Goal: Task Accomplishment & Management: Complete application form

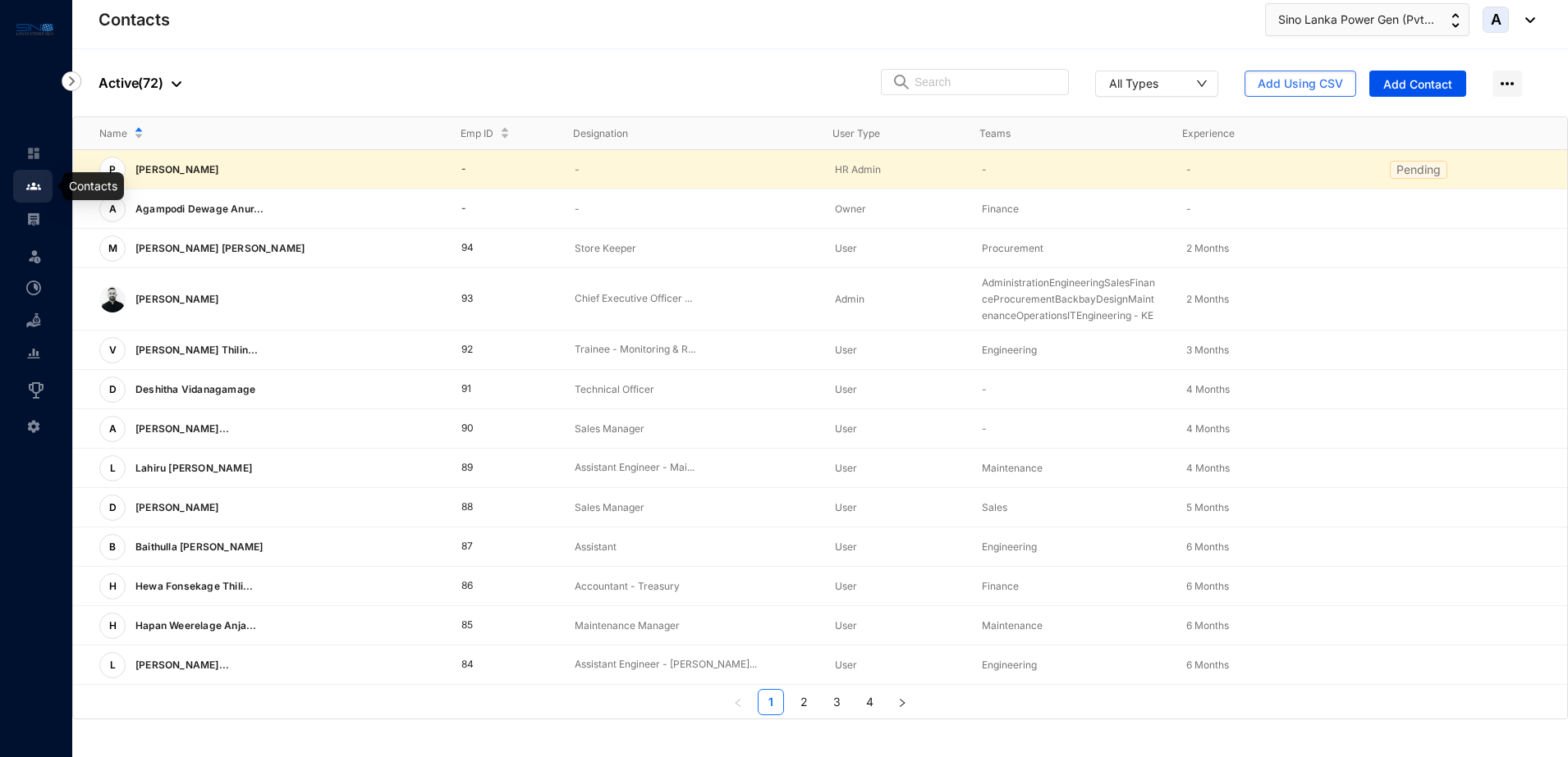
click at [34, 187] on img at bounding box center [33, 186] width 15 height 15
click at [1439, 86] on span "Add Contact" at bounding box center [1418, 84] width 69 height 17
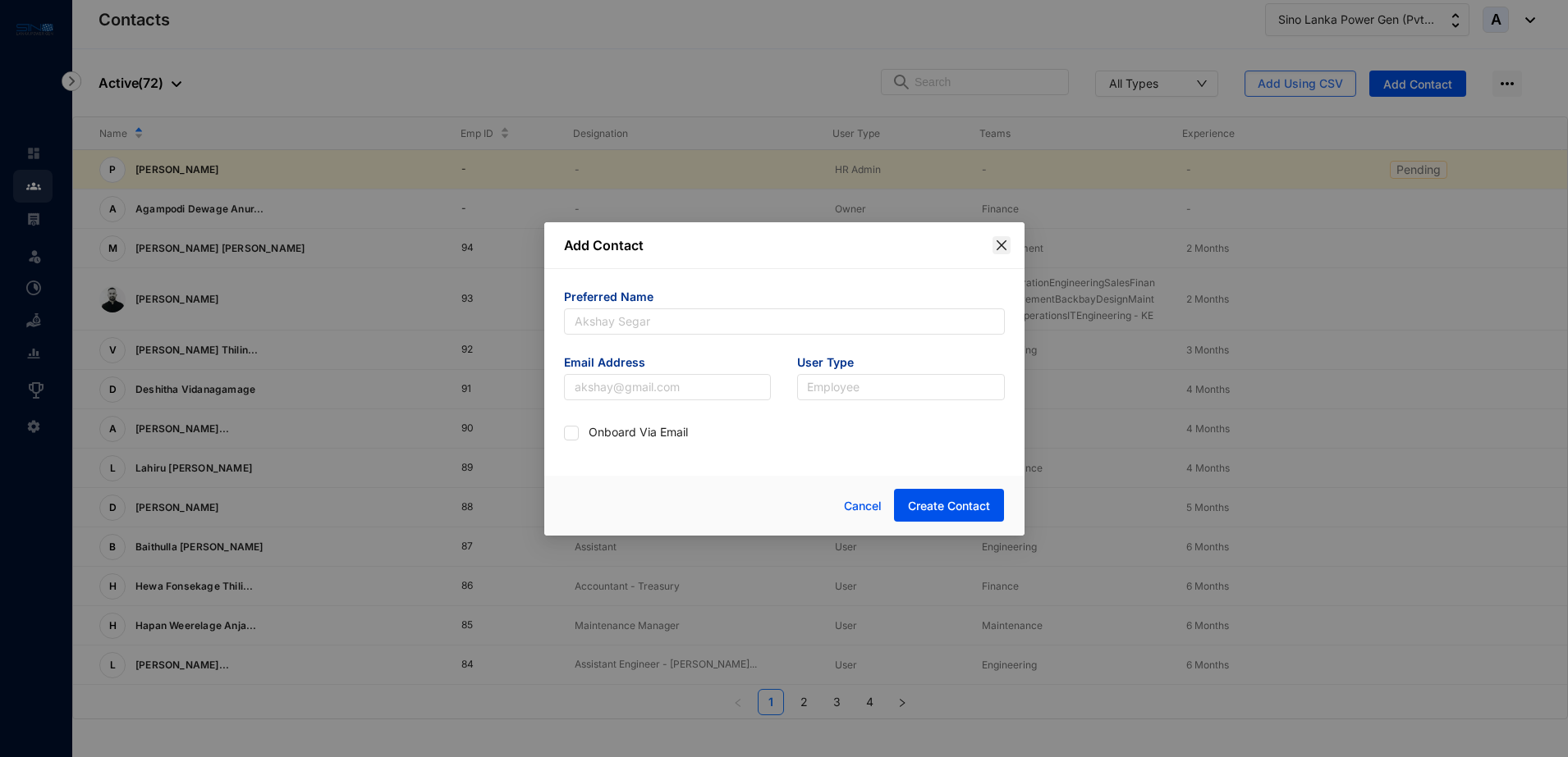
click at [1003, 240] on icon "close" at bounding box center [1001, 245] width 13 height 13
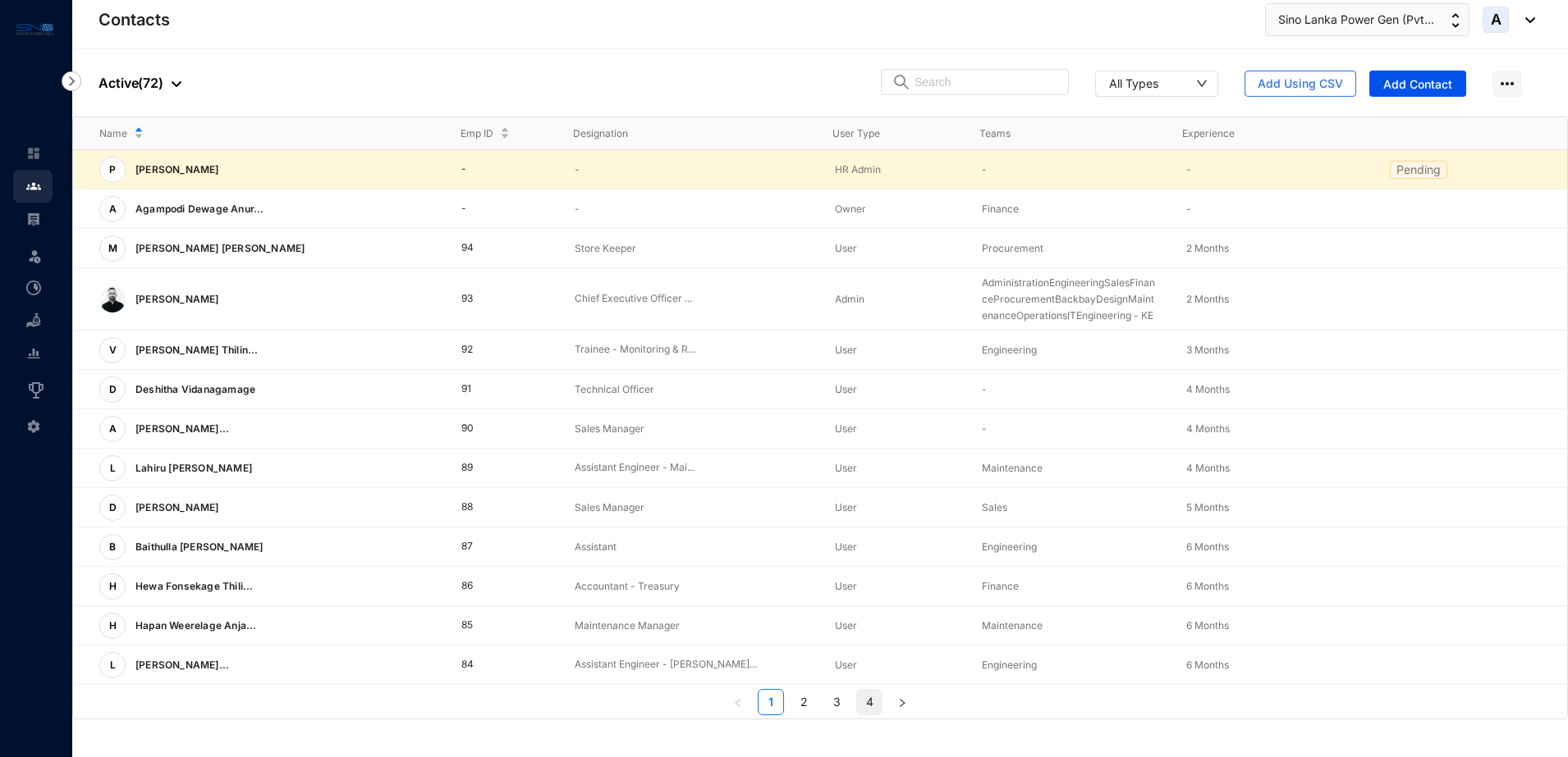
click at [868, 703] on link "4" at bounding box center [869, 702] width 25 height 25
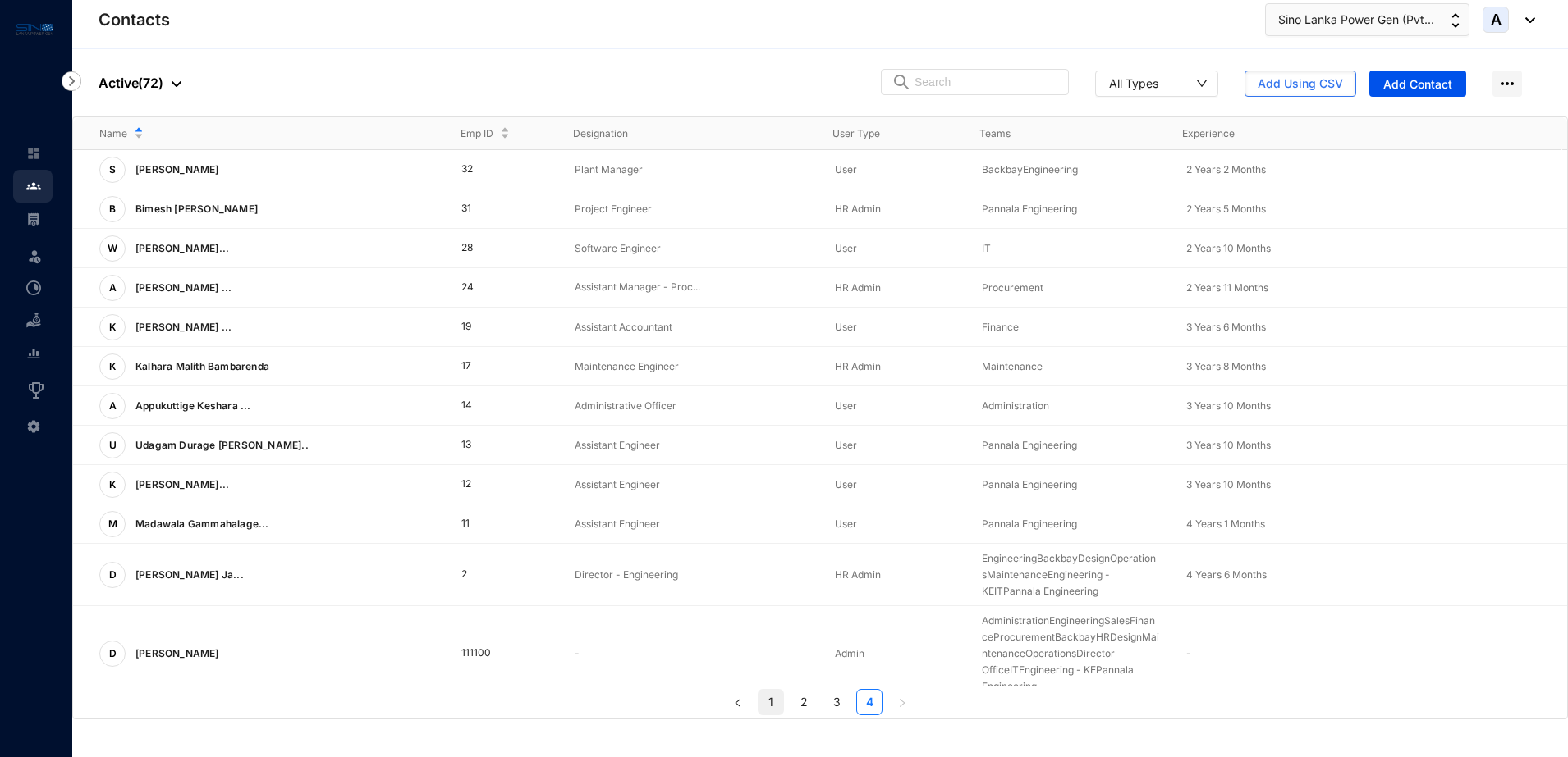
click at [769, 709] on link "1" at bounding box center [770, 702] width 25 height 25
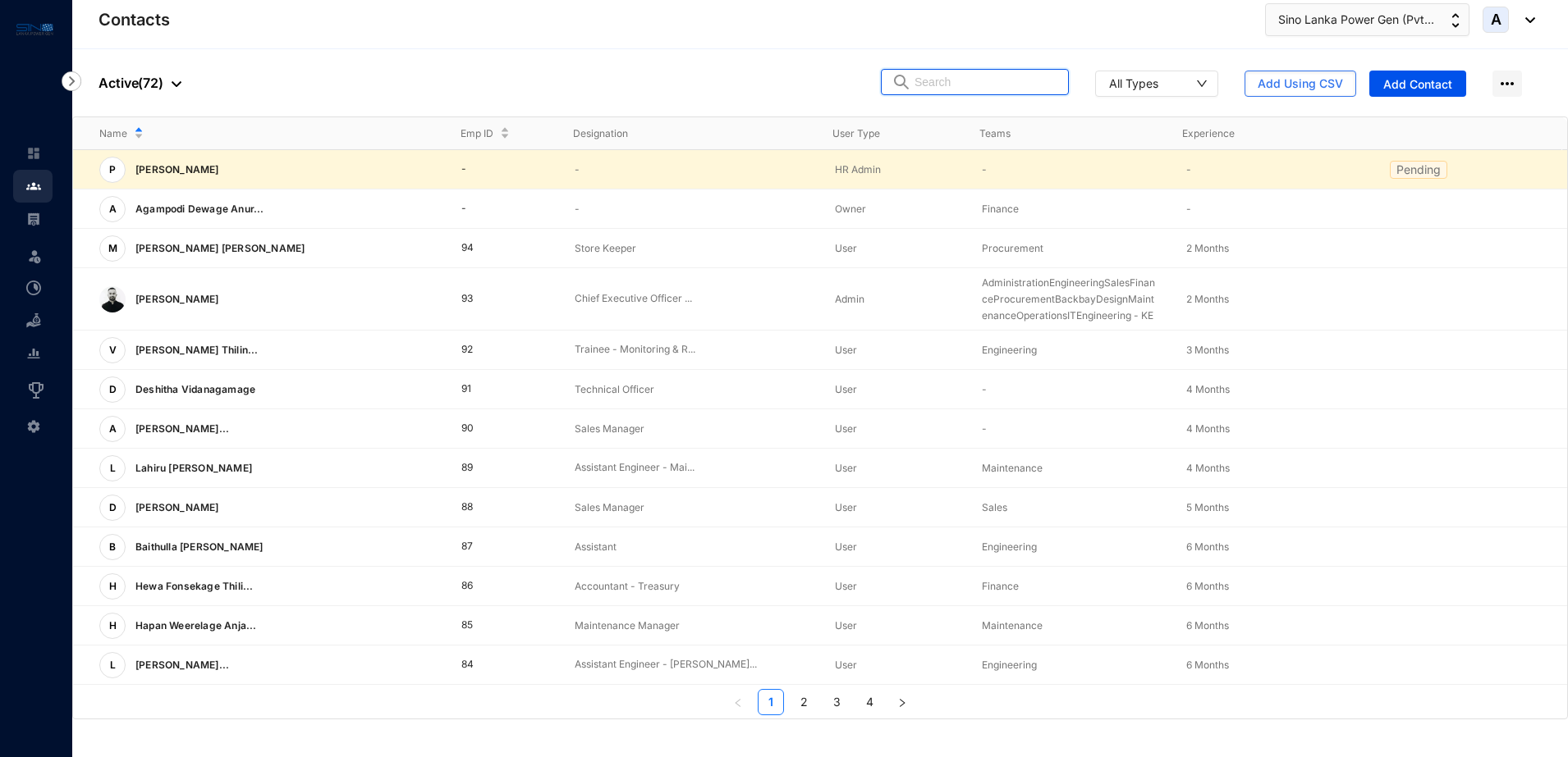
click at [982, 81] on input "text" at bounding box center [986, 82] width 143 height 25
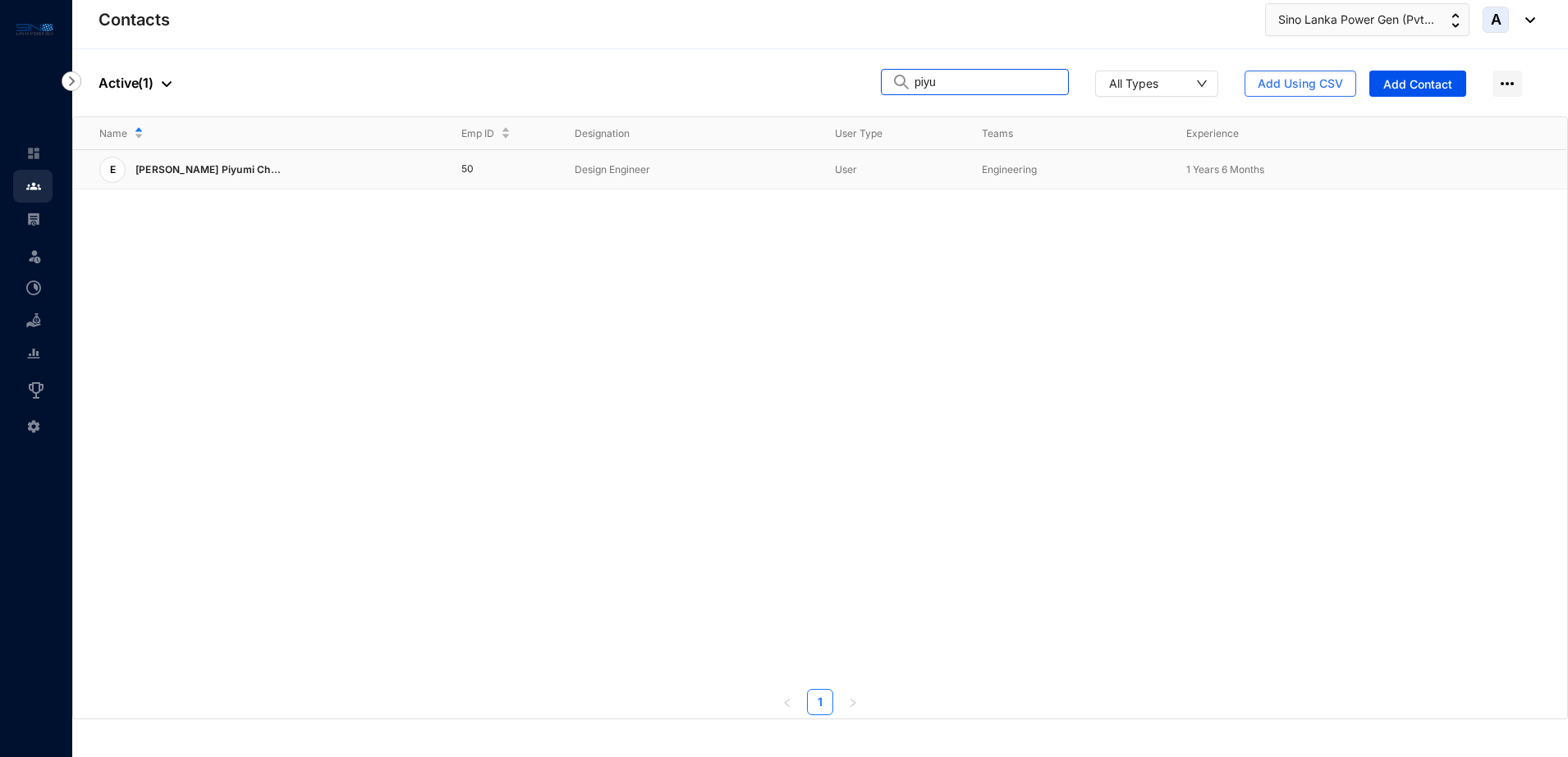
type input "piyu"
click at [1263, 171] on span "1 Years 6 Months" at bounding box center [1225, 170] width 78 height 12
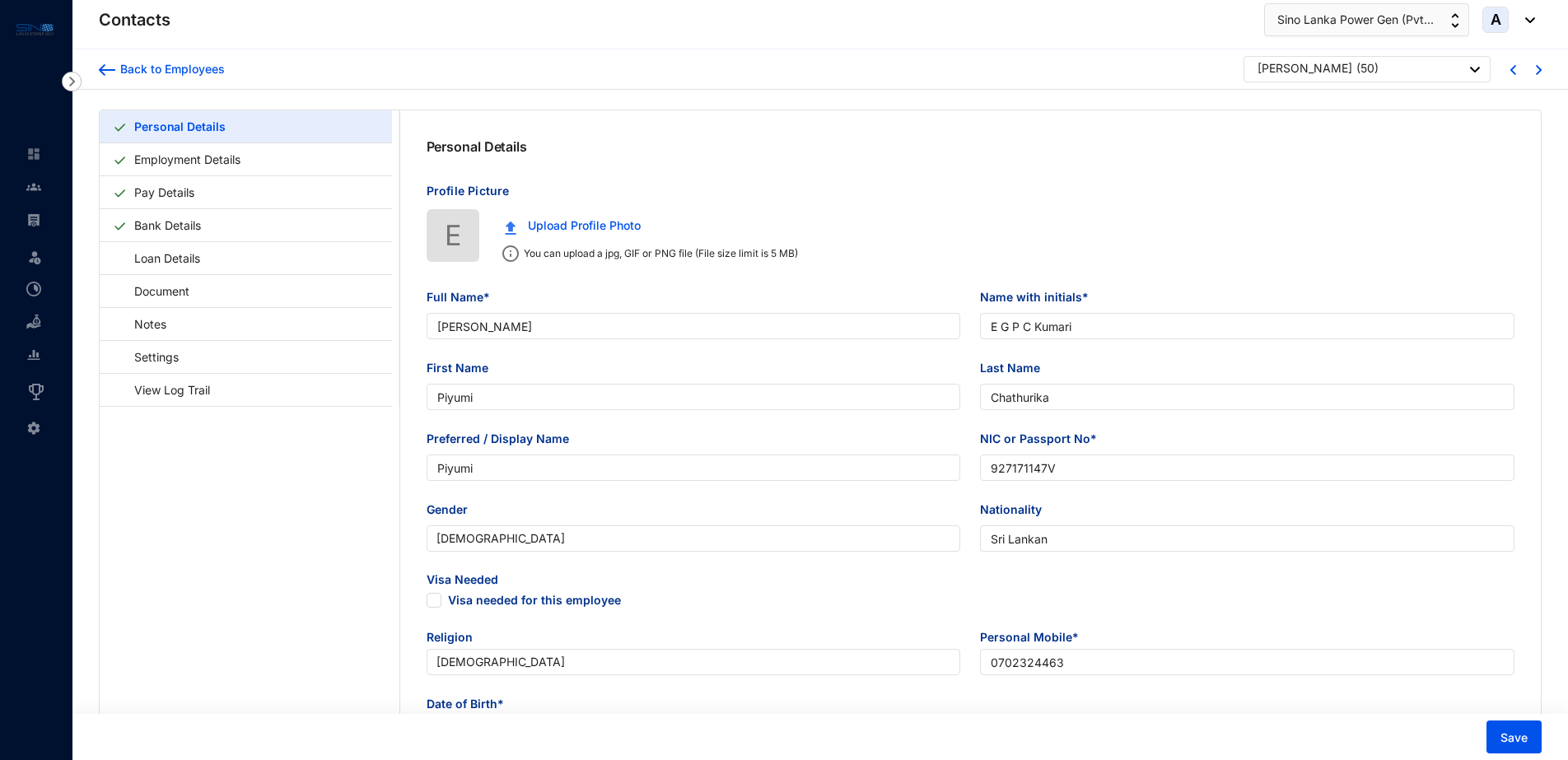
type input "[PERSON_NAME]"
type input "E G P C Kumari"
type input "Piyumi"
type input "Chathurika"
type input "Piyumi"
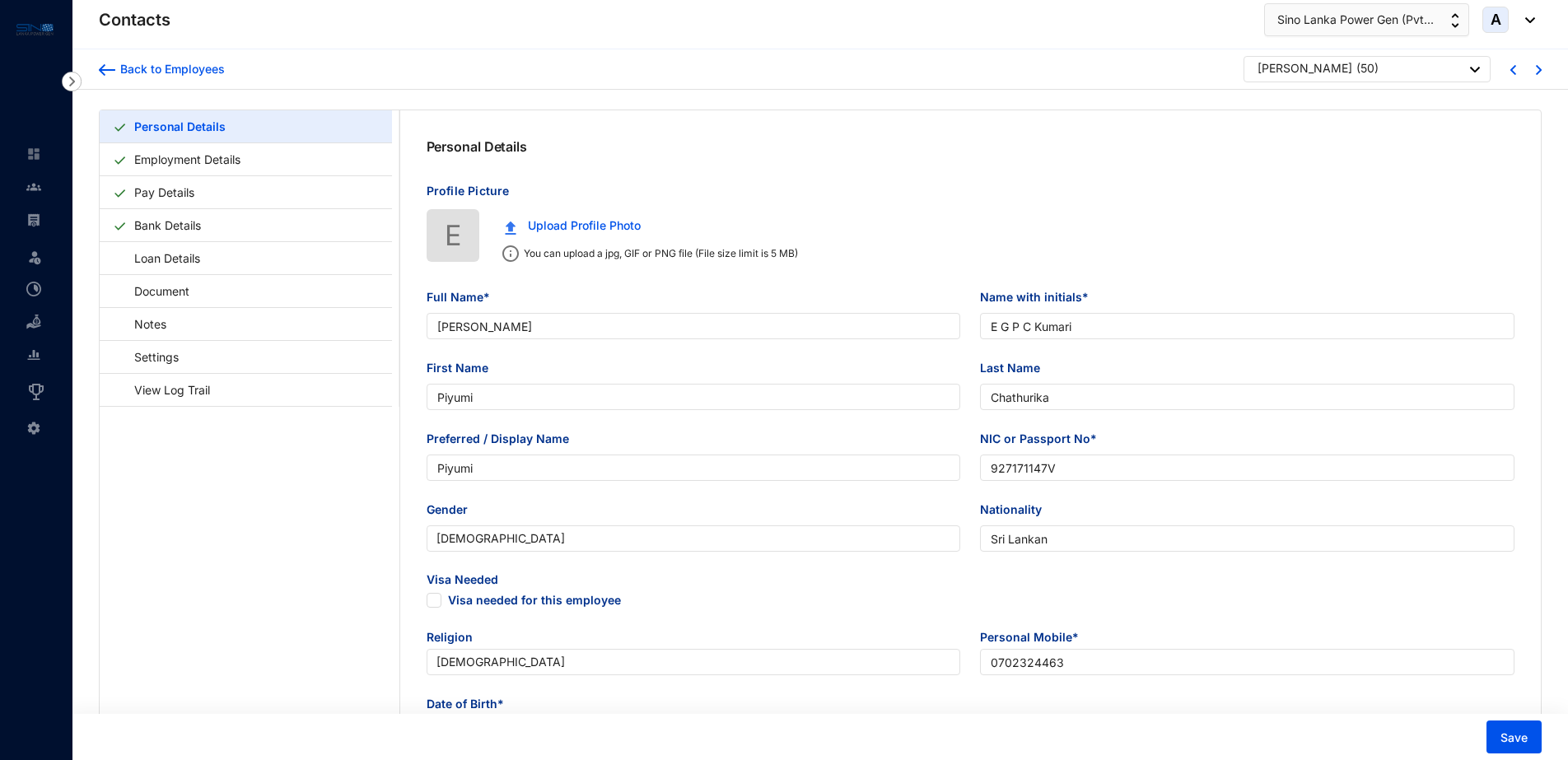
type input "927171147V"
type input "Sri Lankan"
type input "0702324463"
type input "No 170-A,[GEOGRAPHIC_DATA], [GEOGRAPHIC_DATA] Ara"
checkbox input "true"
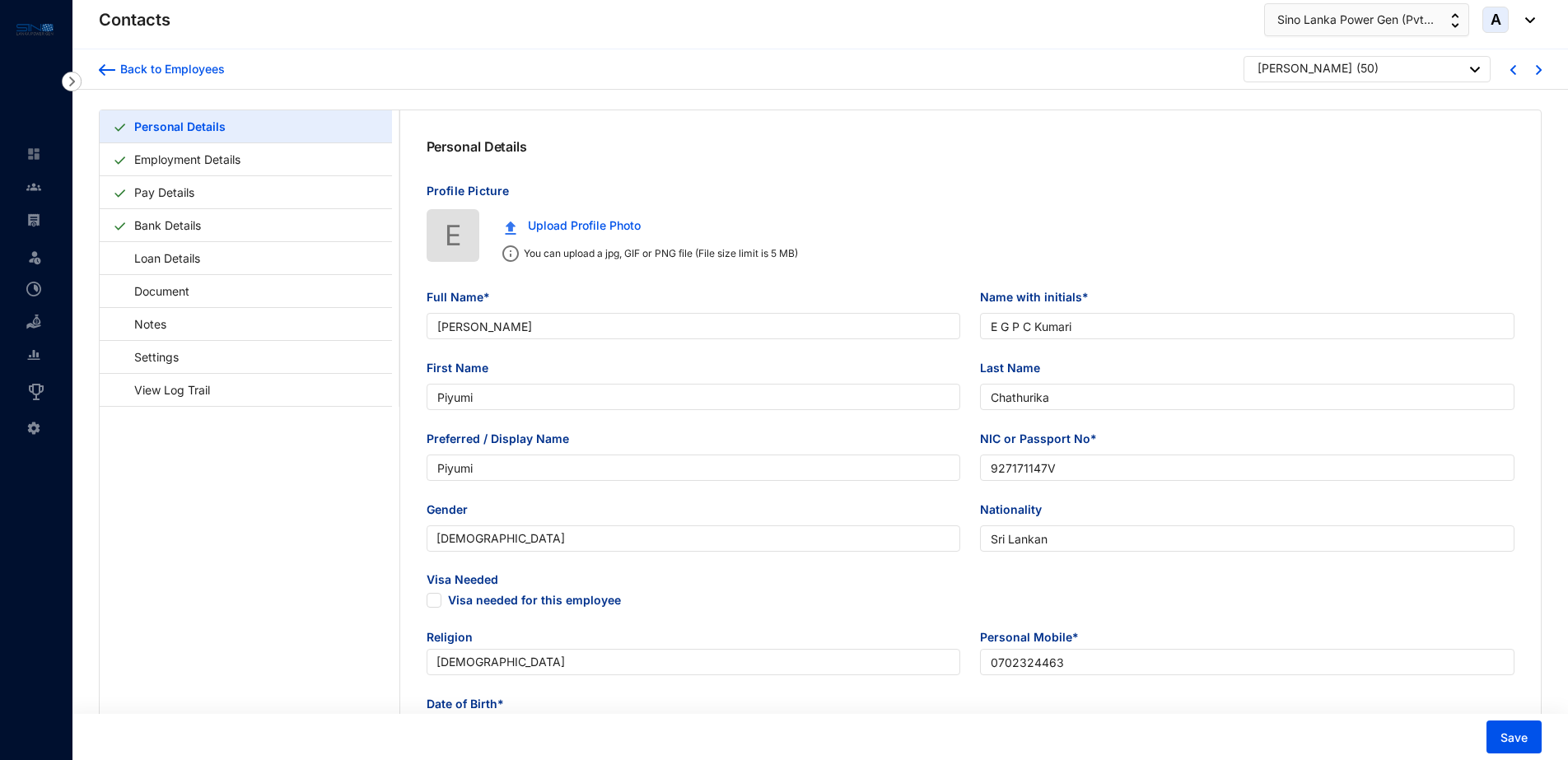
radio input "true"
type input "[PERSON_NAME]"
type input "0717178364"
type input "[DATE]"
click at [119, 71] on div "Back to Employees" at bounding box center [170, 69] width 109 height 17
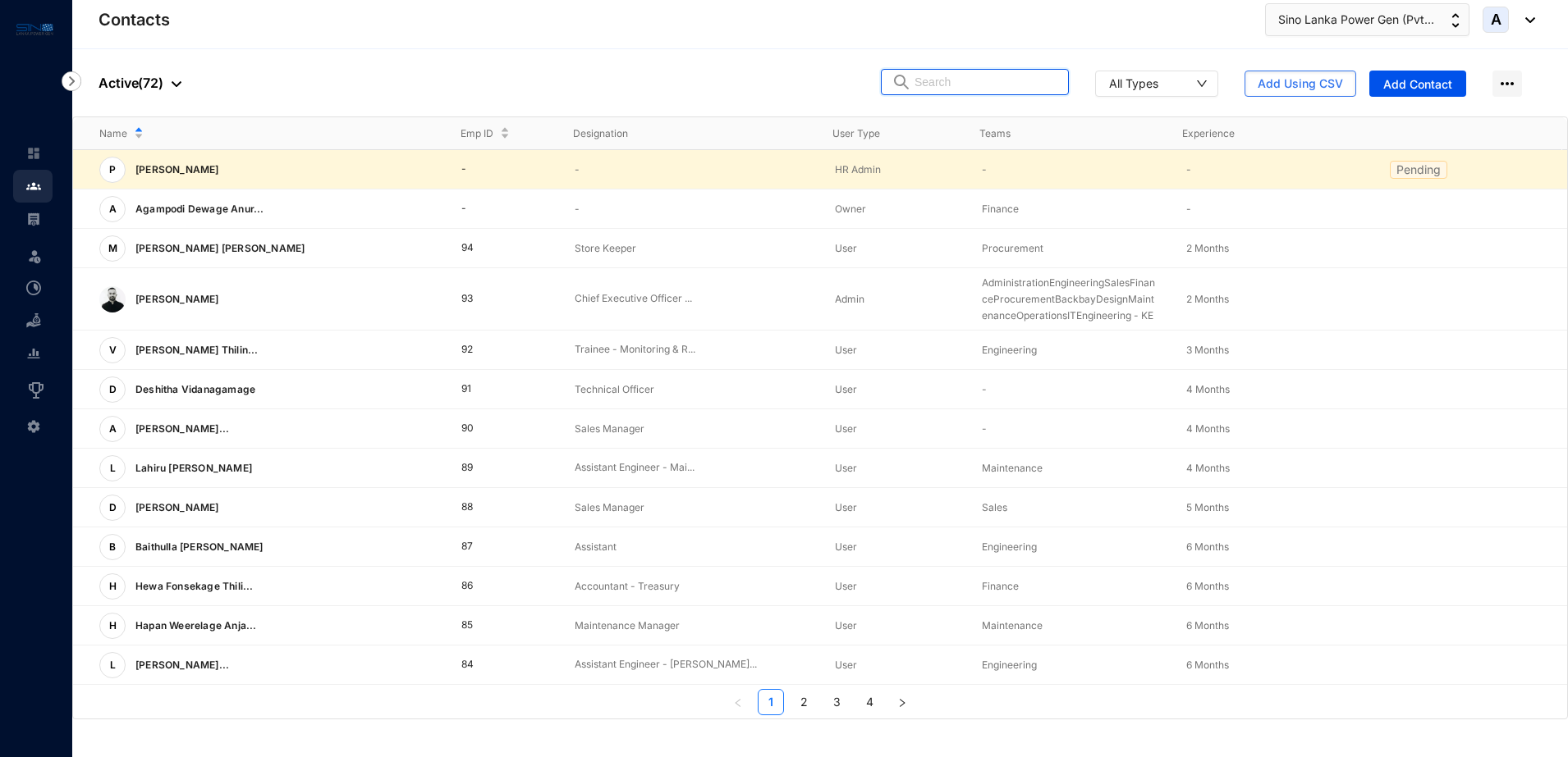
click at [988, 80] on input "text" at bounding box center [986, 82] width 143 height 25
click at [1296, 17] on span "Sino Lanka Power Gen (Pvt..." at bounding box center [1355, 19] width 156 height 18
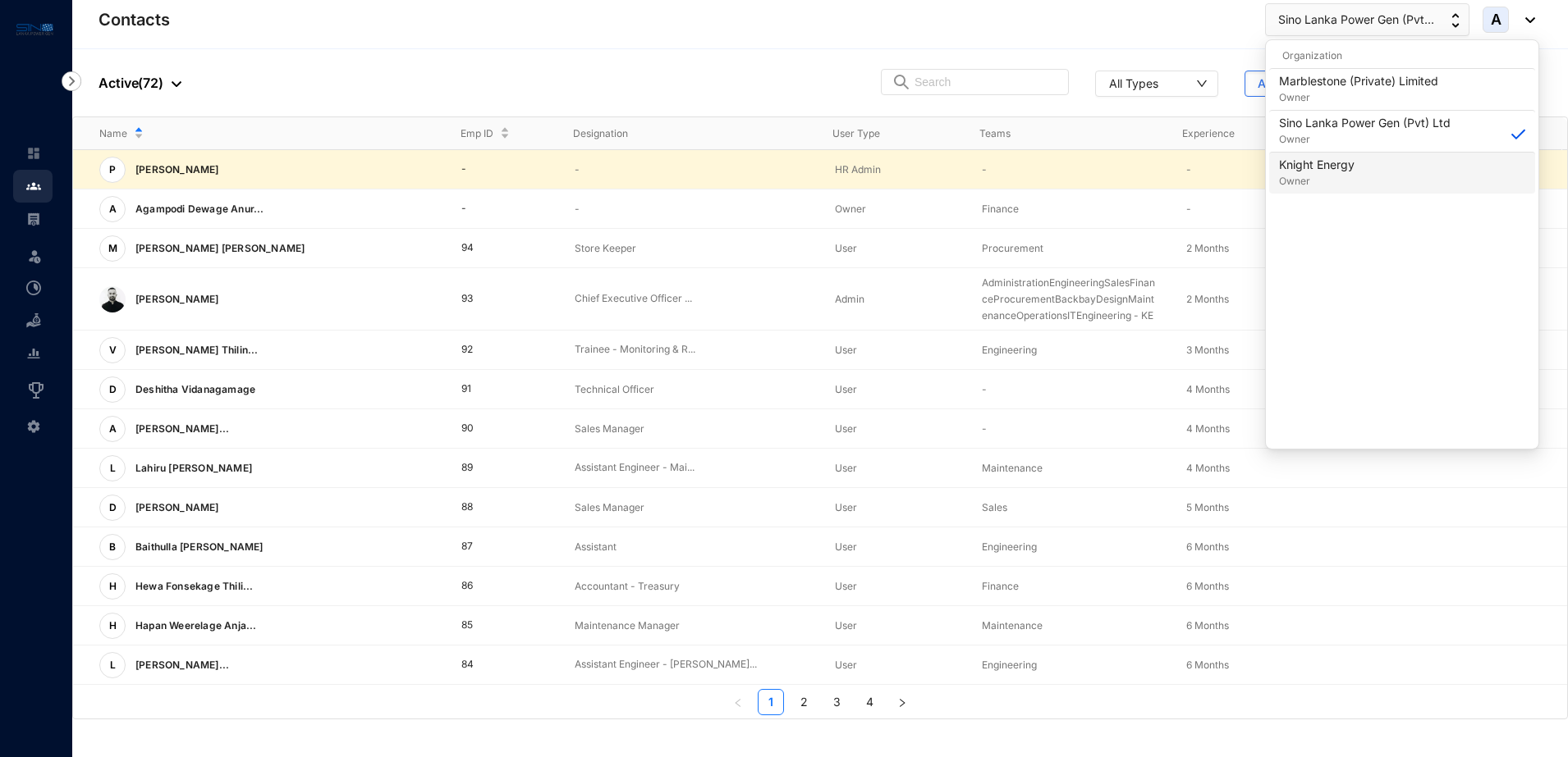
click at [1327, 170] on p "Knight Energy" at bounding box center [1316, 164] width 76 height 17
